Goal: Information Seeking & Learning: Learn about a topic

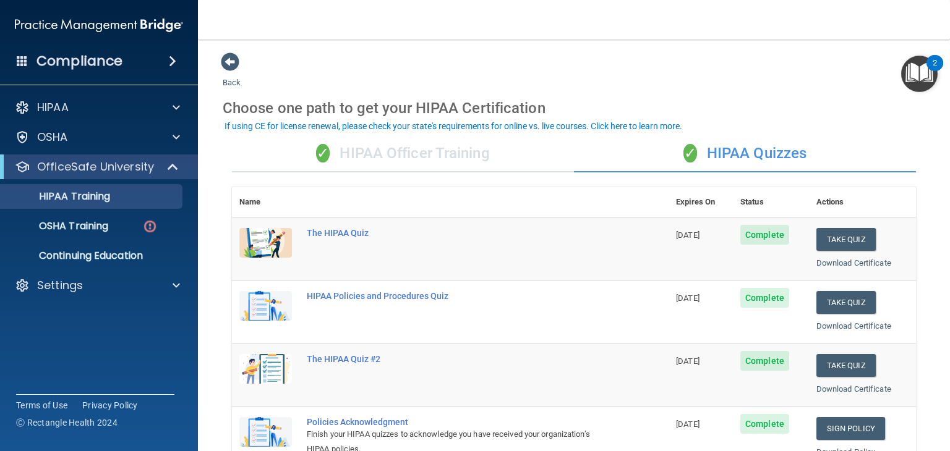
click at [922, 77] on img "Open Resource Center, 2 new notifications" at bounding box center [919, 74] width 36 height 36
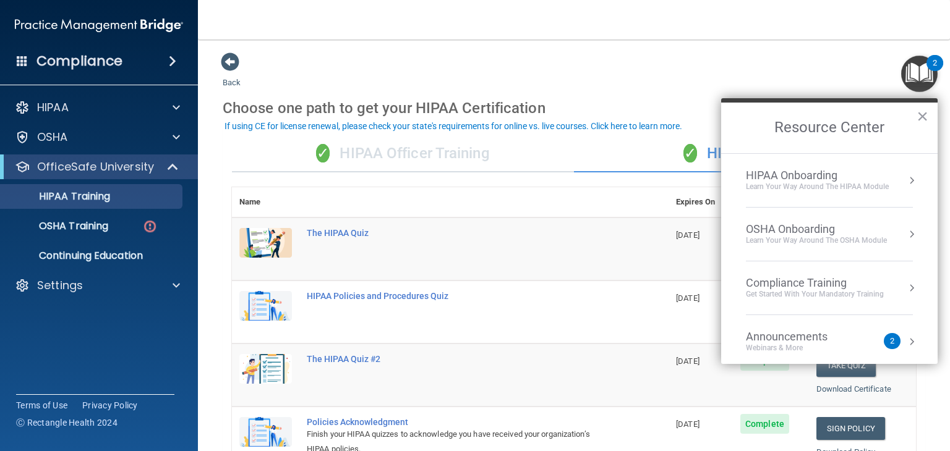
click at [443, 50] on main "Back Choose one path to get your HIPAA Certification ✓ HIPAA Officer Training ✓…" at bounding box center [574, 246] width 752 height 412
click at [926, 119] on button "×" at bounding box center [922, 116] width 12 height 20
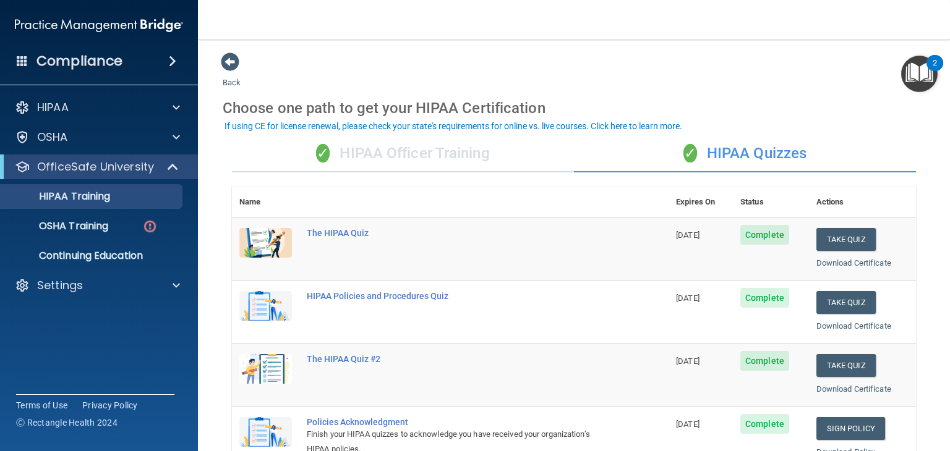
click at [912, 83] on img "Open Resource Center, 2 new notifications" at bounding box center [919, 74] width 36 height 36
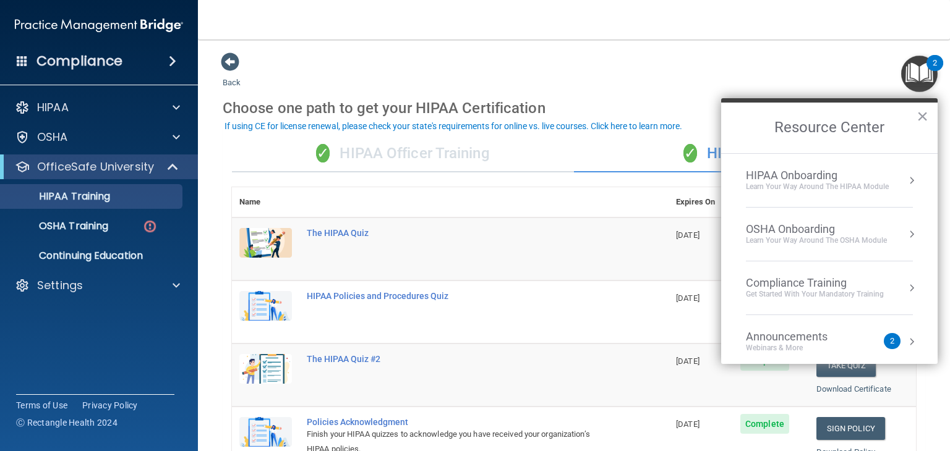
click at [905, 337] on button "Resource Center" at bounding box center [911, 342] width 12 height 12
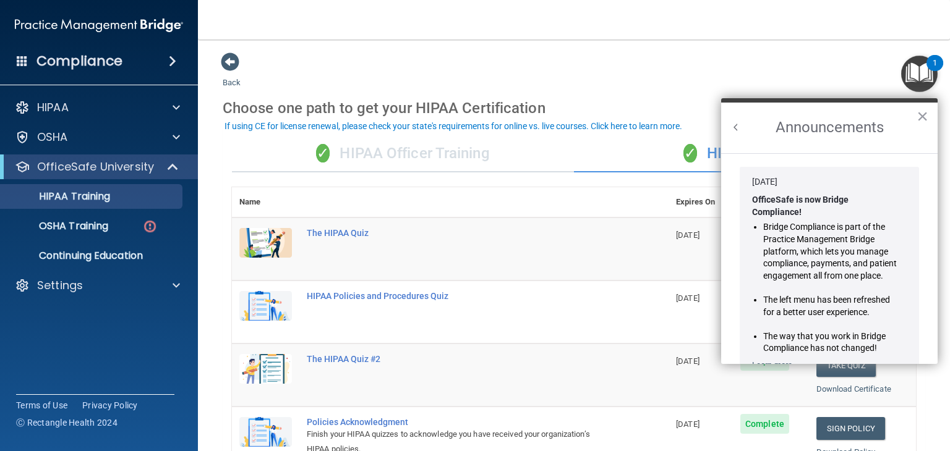
scroll to position [202, 0]
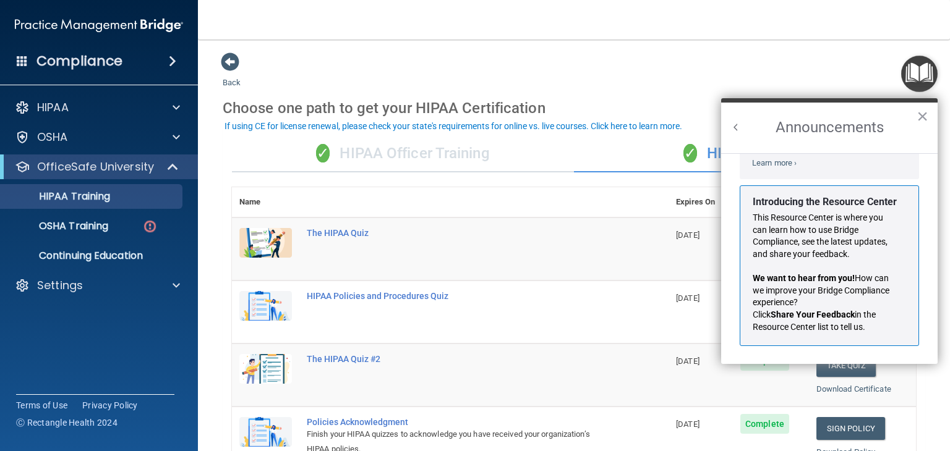
click at [831, 43] on main "Back Choose one path to get your HIPAA Certification ✓ HIPAA Officer Training ✓…" at bounding box center [574, 246] width 752 height 412
click at [922, 112] on button "×" at bounding box center [922, 116] width 12 height 20
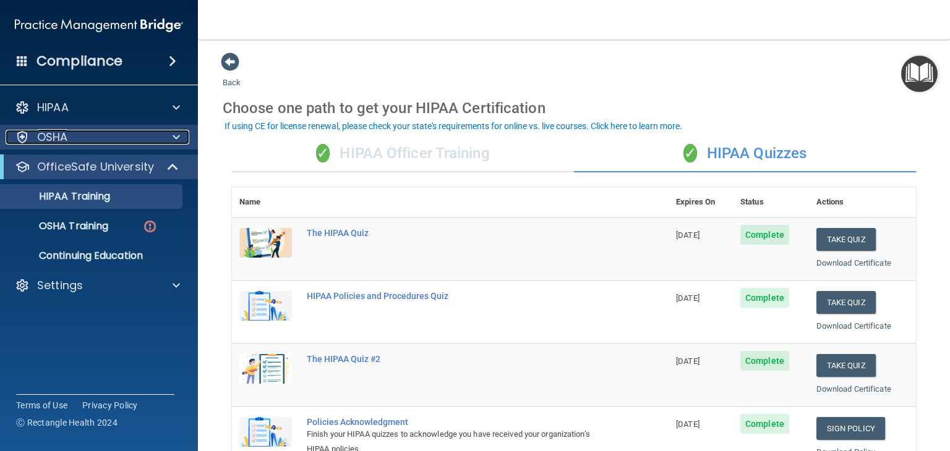
click at [82, 131] on div "OSHA" at bounding box center [82, 137] width 153 height 15
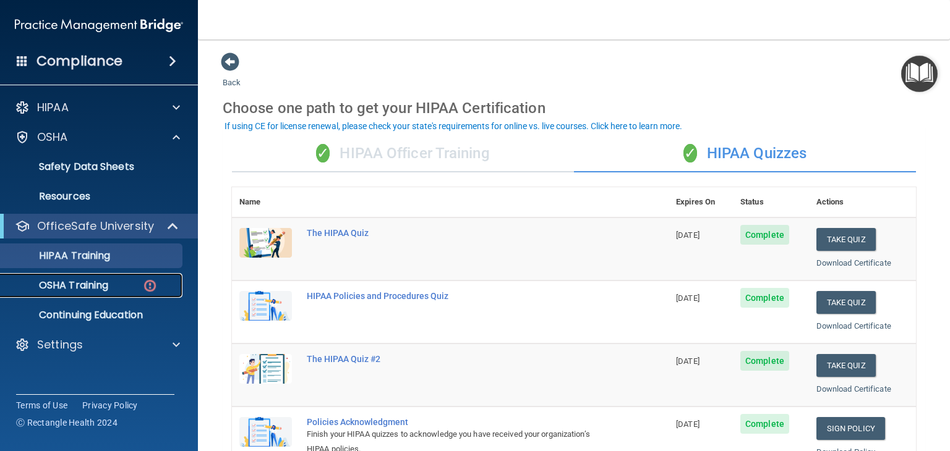
click at [82, 281] on p "OSHA Training" at bounding box center [58, 285] width 100 height 12
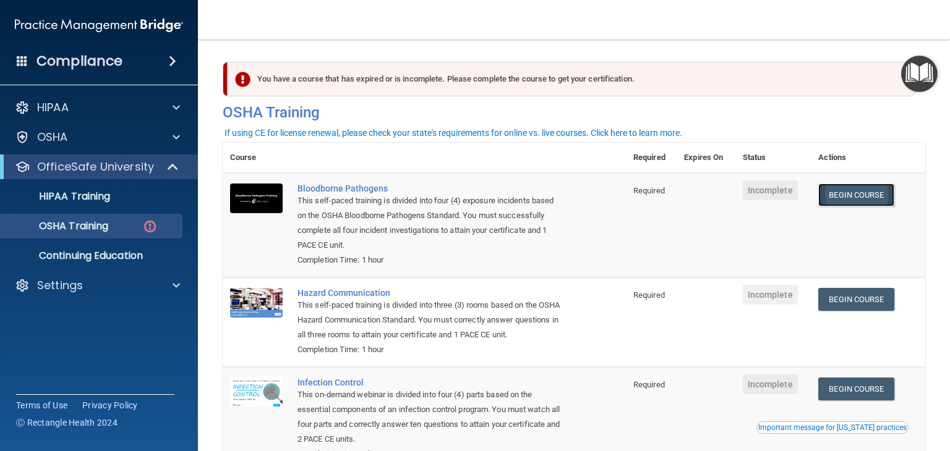
click at [856, 195] on link "Begin Course" at bounding box center [855, 195] width 75 height 23
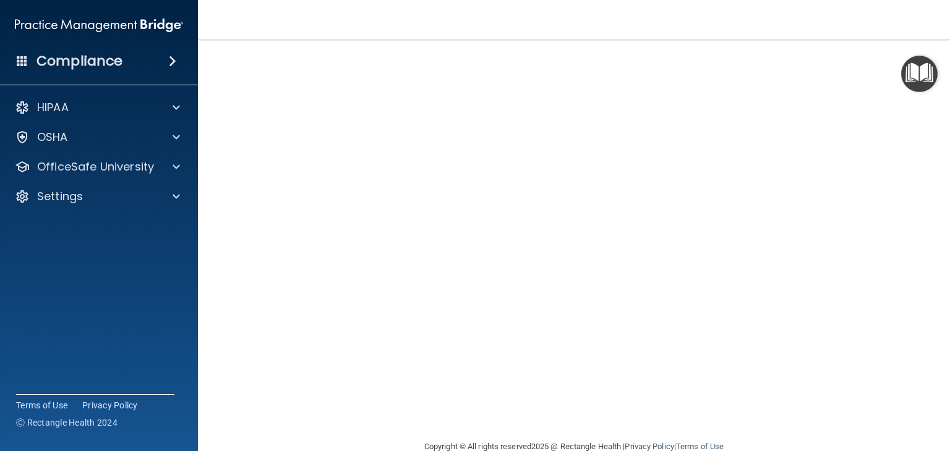
scroll to position [47, 0]
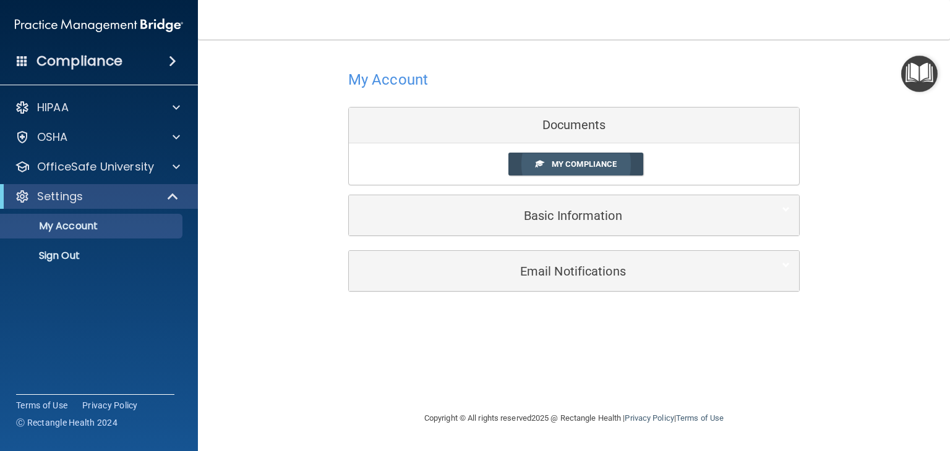
click at [584, 158] on link "My Compliance" at bounding box center [575, 164] width 135 height 23
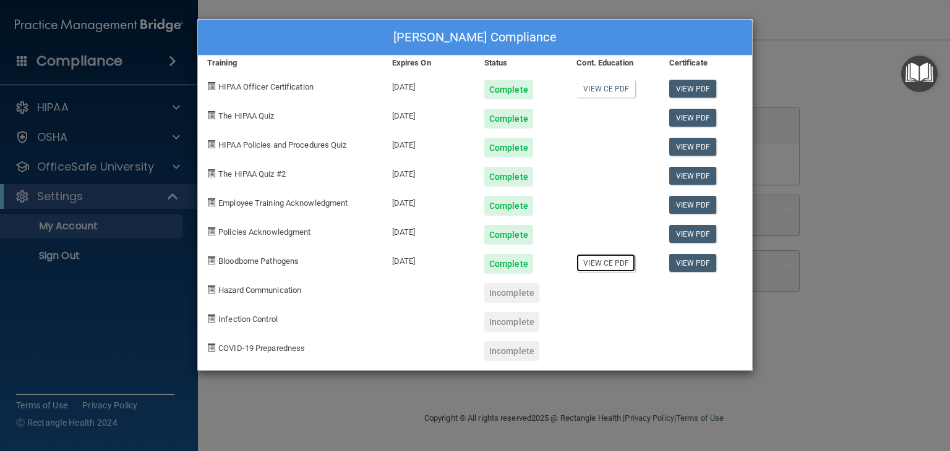
click at [609, 259] on link "View CE PDF" at bounding box center [605, 263] width 59 height 18
click at [109, 166] on div "[PERSON_NAME] Compliance Training Expires On Status Cont. Education Certificate…" at bounding box center [475, 225] width 950 height 451
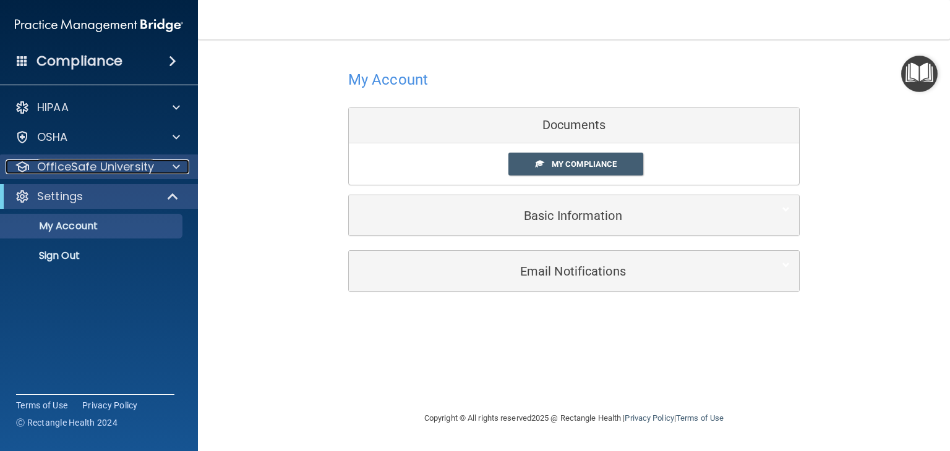
click at [176, 164] on span at bounding box center [175, 166] width 7 height 15
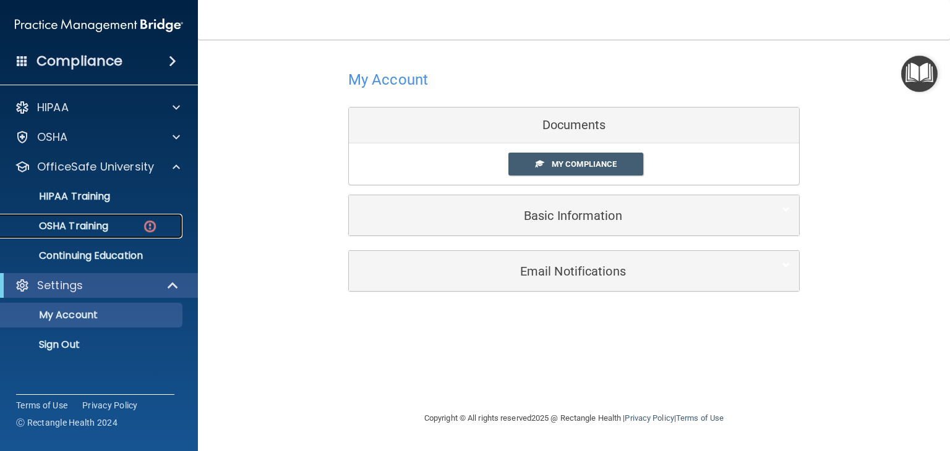
click at [116, 233] on link "OSHA Training" at bounding box center [85, 226] width 195 height 25
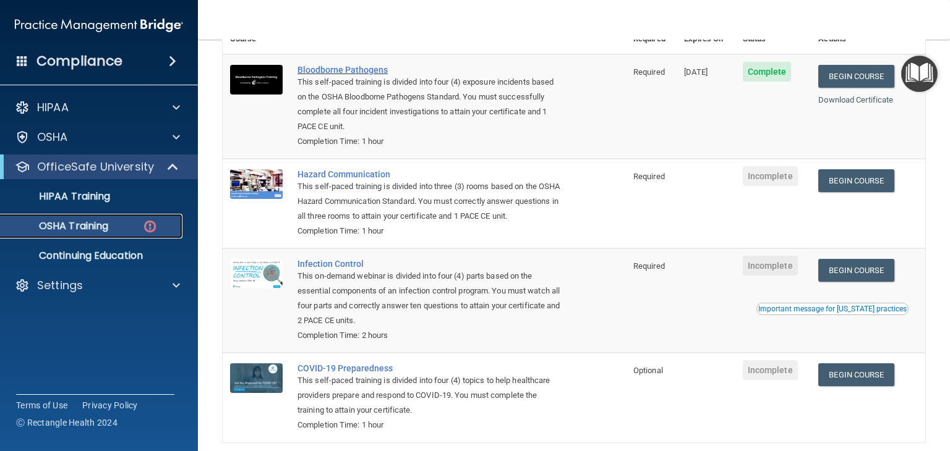
scroll to position [114, 0]
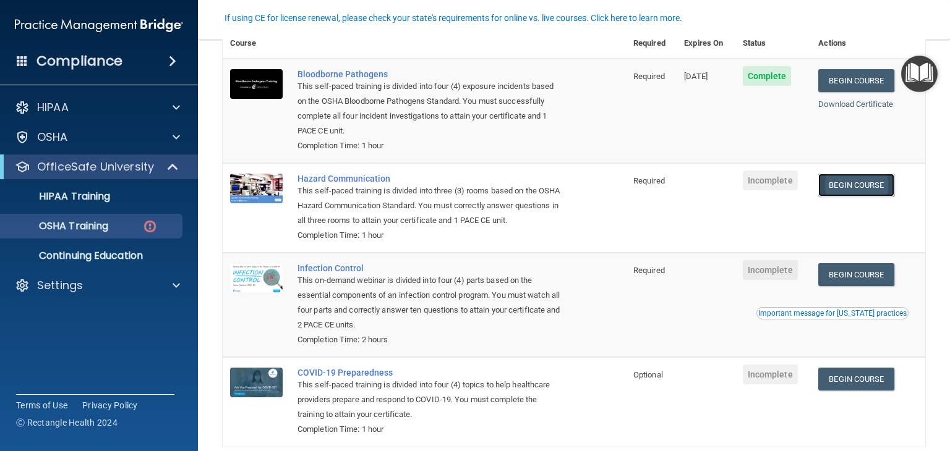
click at [841, 185] on link "Begin Course" at bounding box center [855, 185] width 75 height 23
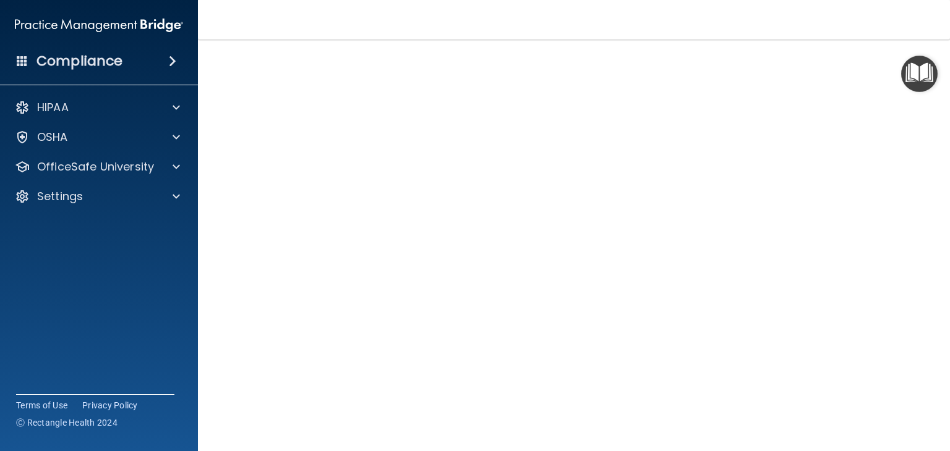
scroll to position [51, 0]
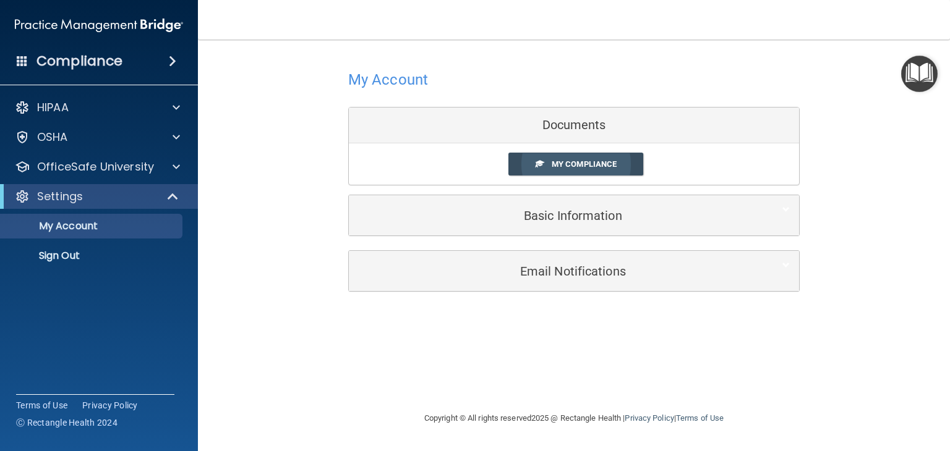
click at [558, 157] on link "My Compliance" at bounding box center [575, 164] width 135 height 23
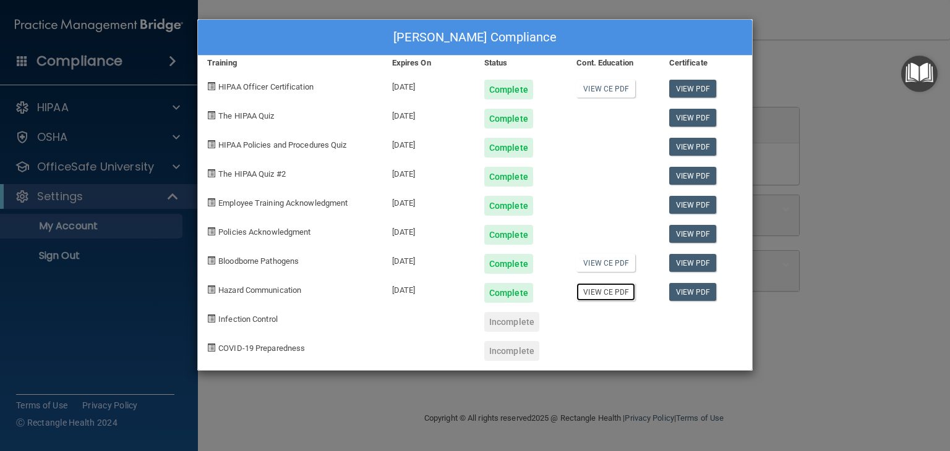
click at [596, 291] on link "View CE PDF" at bounding box center [605, 292] width 59 height 18
click at [131, 170] on div "Kristale Cross's Compliance Training Expires On Status Cont. Education Certific…" at bounding box center [475, 225] width 950 height 451
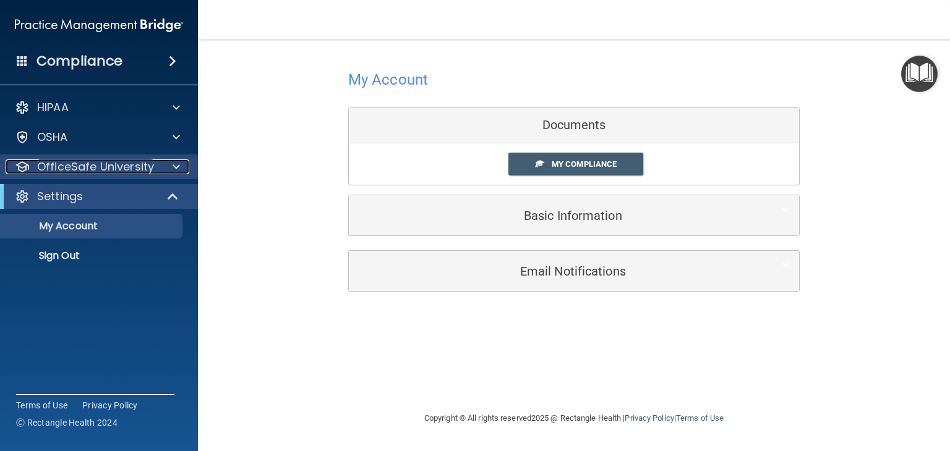
click at [174, 172] on span at bounding box center [175, 166] width 7 height 15
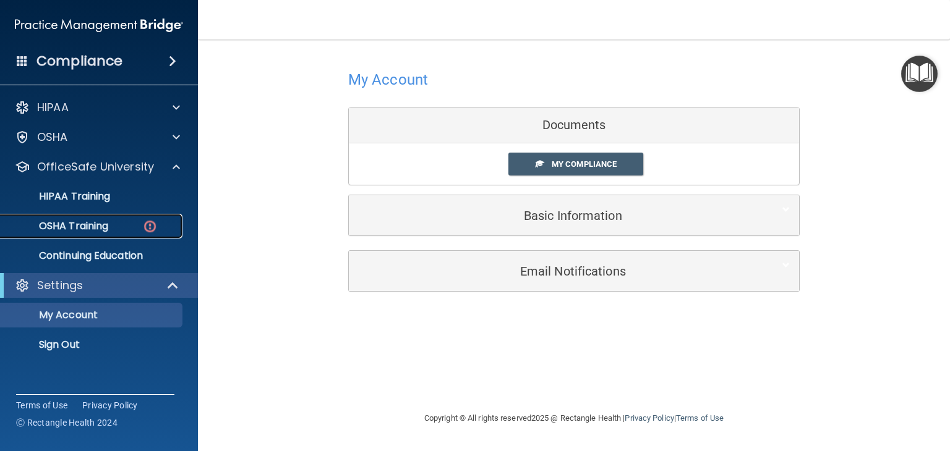
click at [143, 228] on img at bounding box center [149, 226] width 15 height 15
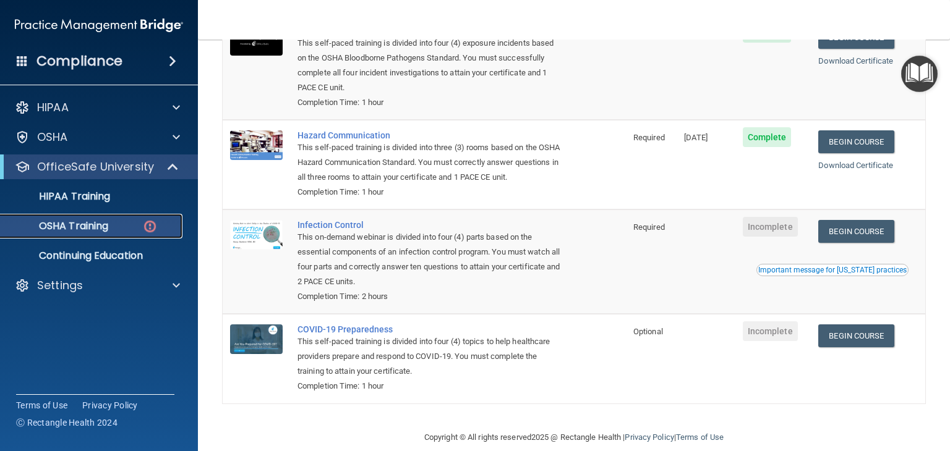
scroll to position [190, 0]
